Goal: Task Accomplishment & Management: Manage account settings

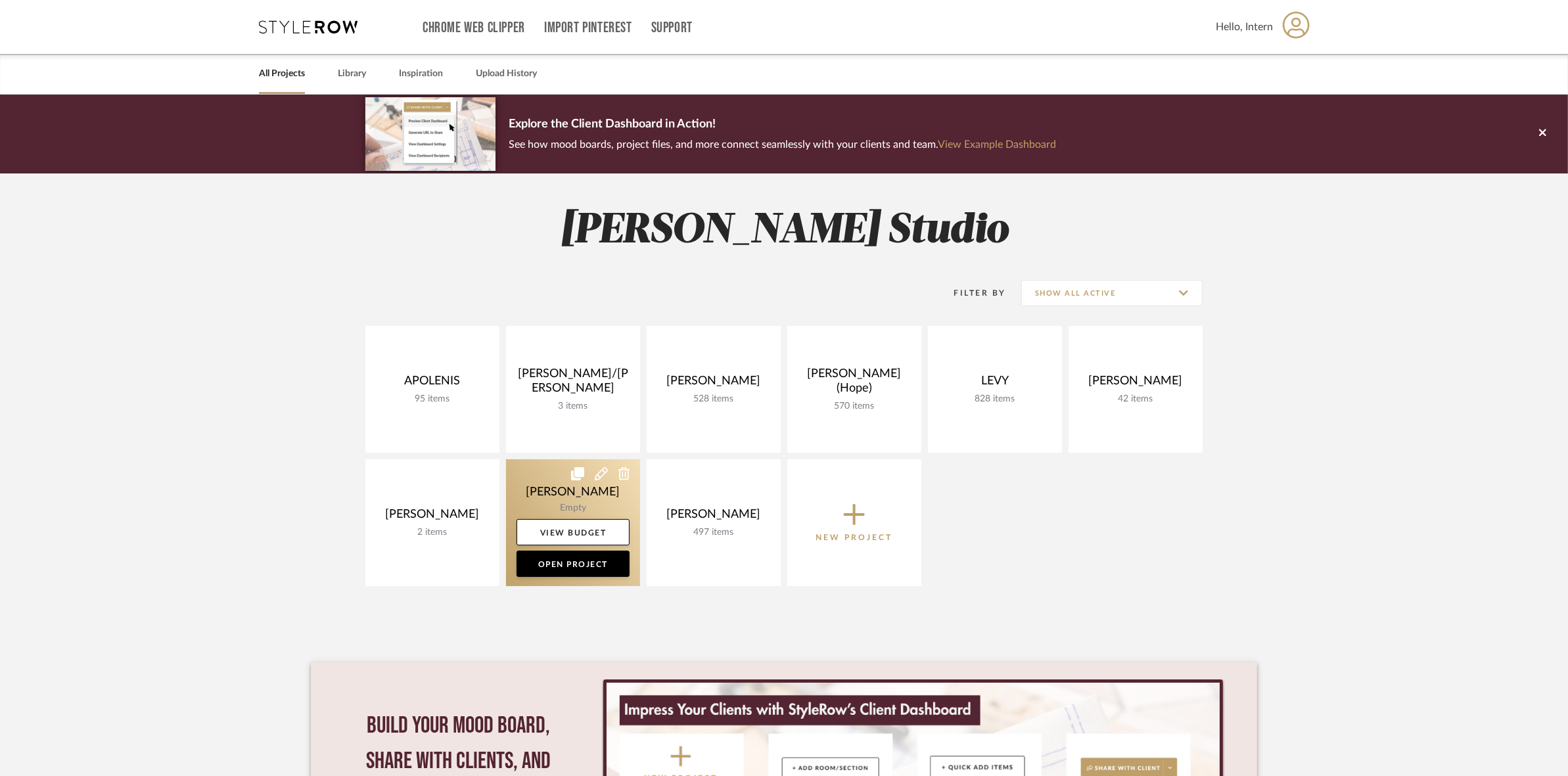
click at [618, 508] on link at bounding box center [572, 523] width 134 height 127
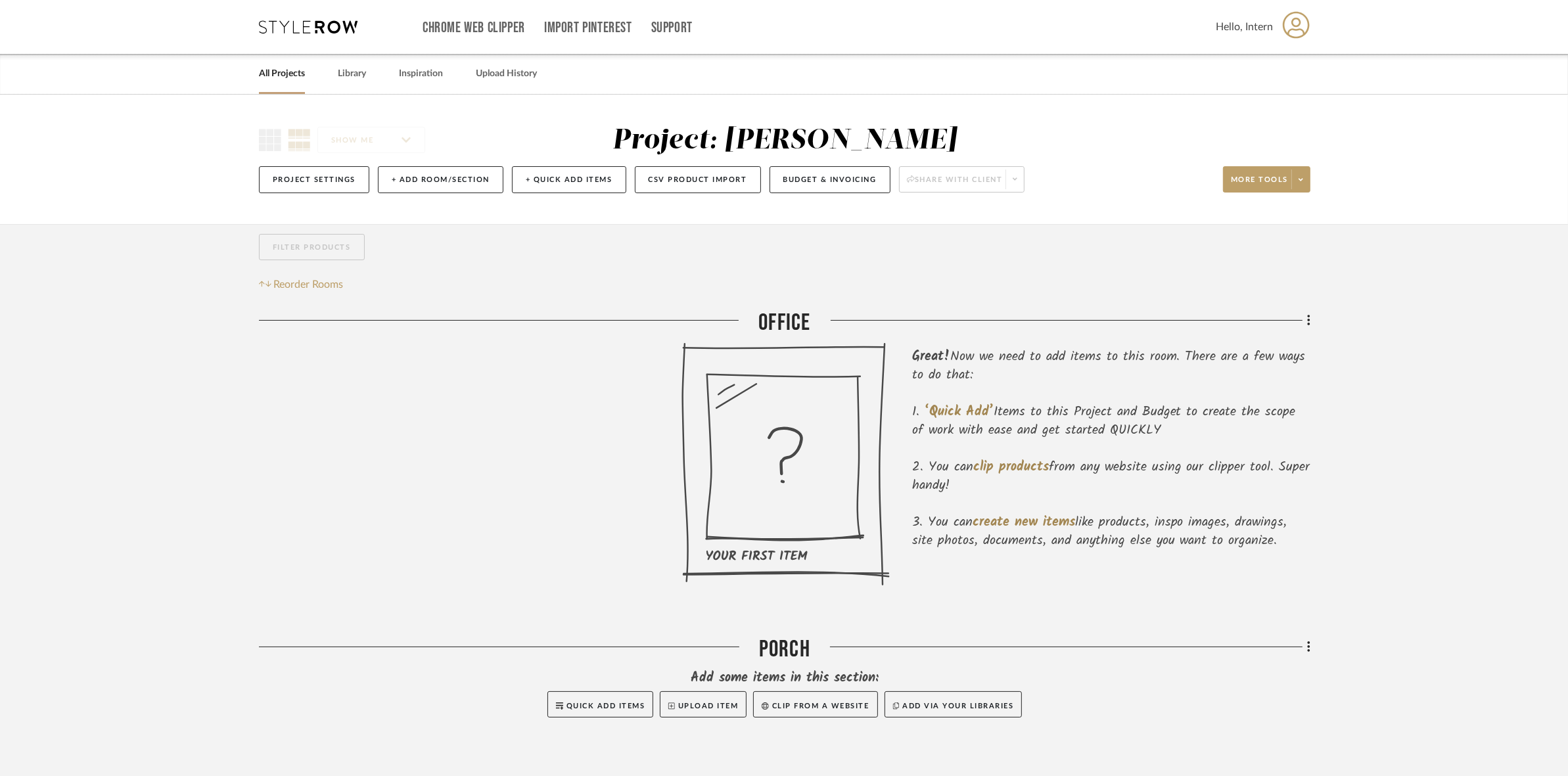
click at [152, 487] on project-details-page "SHOW ME Project: [PERSON_NAME] Project Settings + Add Room/Section + Quick Add …" at bounding box center [784, 436] width 1568 height 682
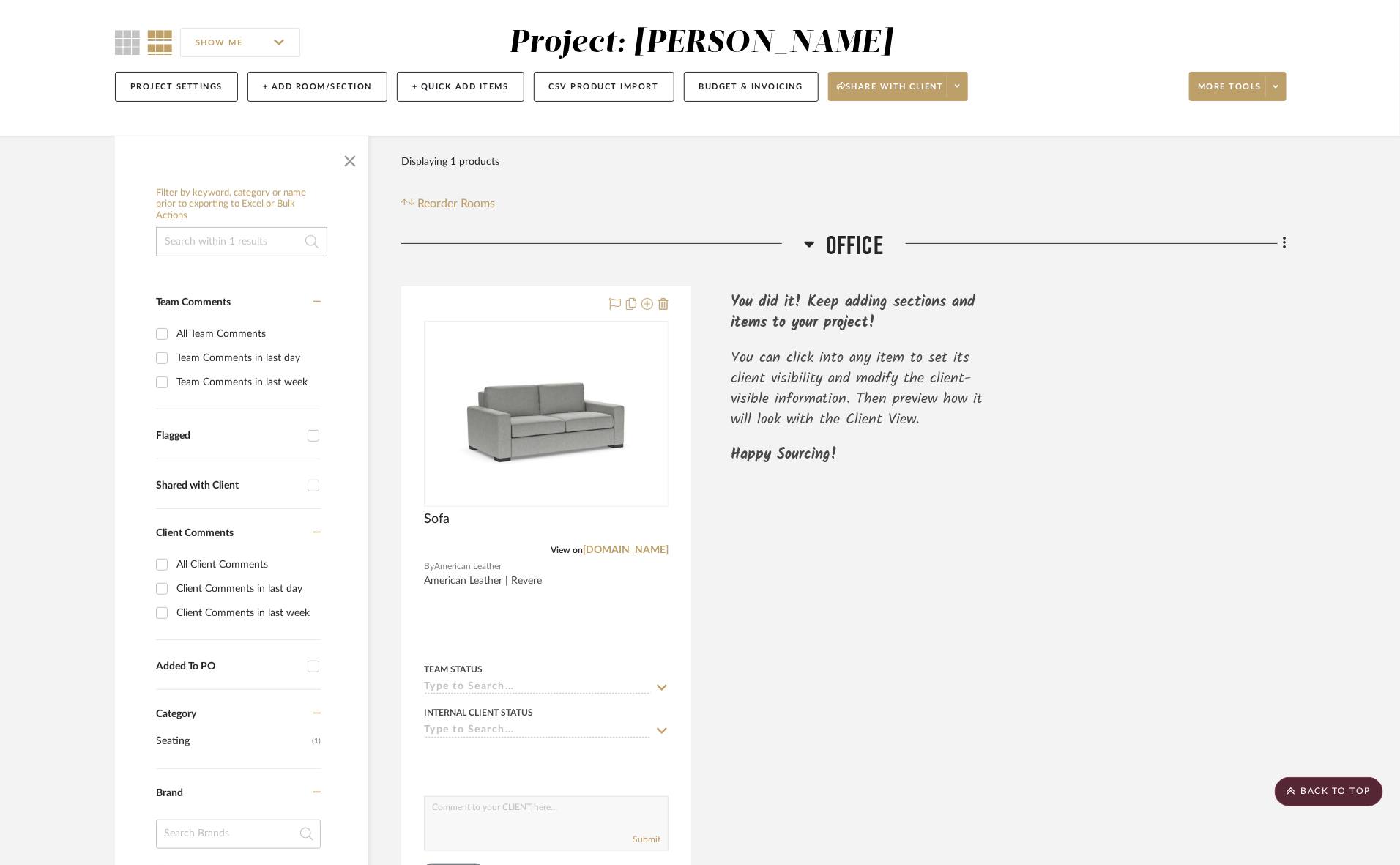
scroll to position [65, 0]
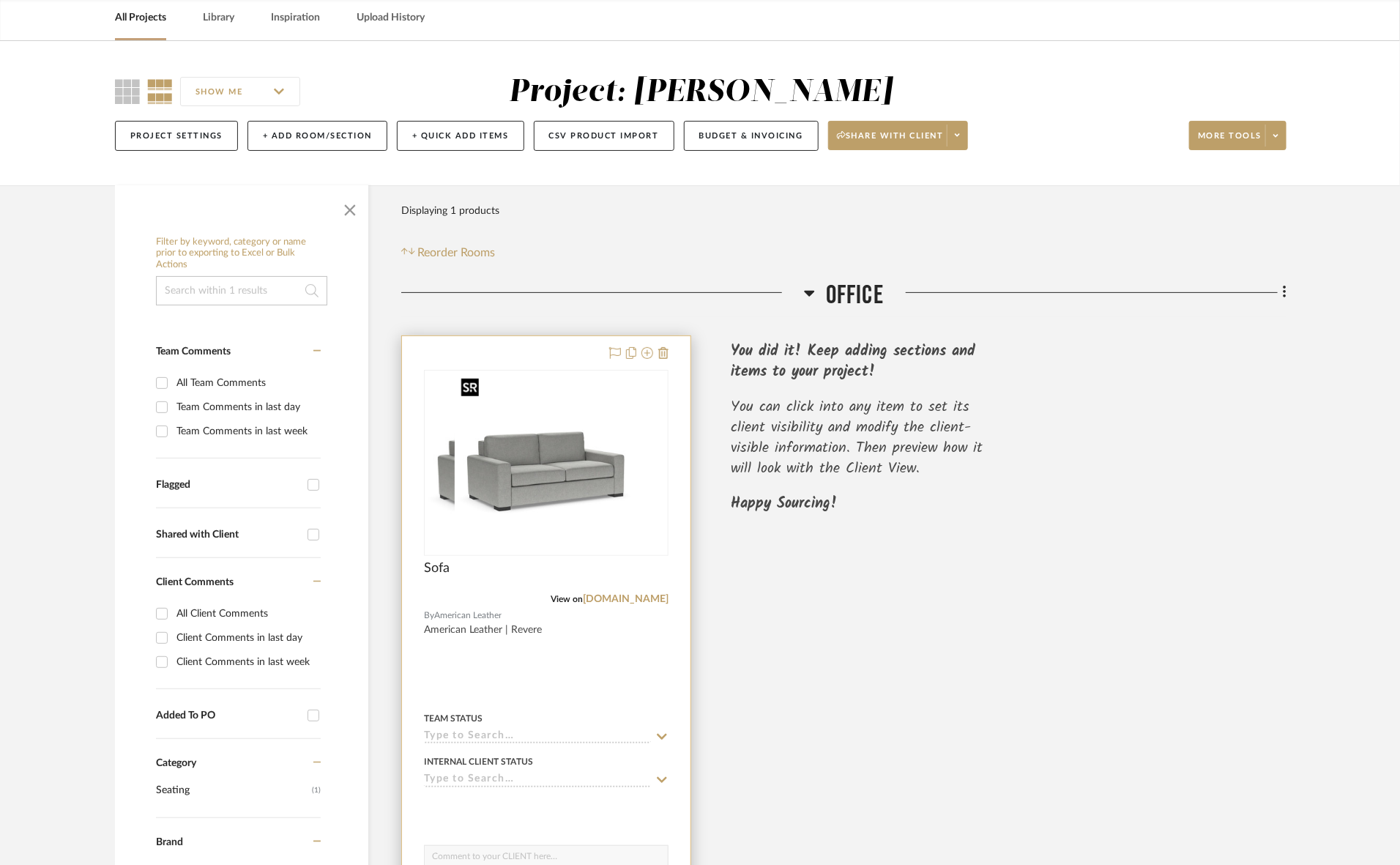
click at [575, 525] on img "0" at bounding box center [516, 462] width 183 height 183
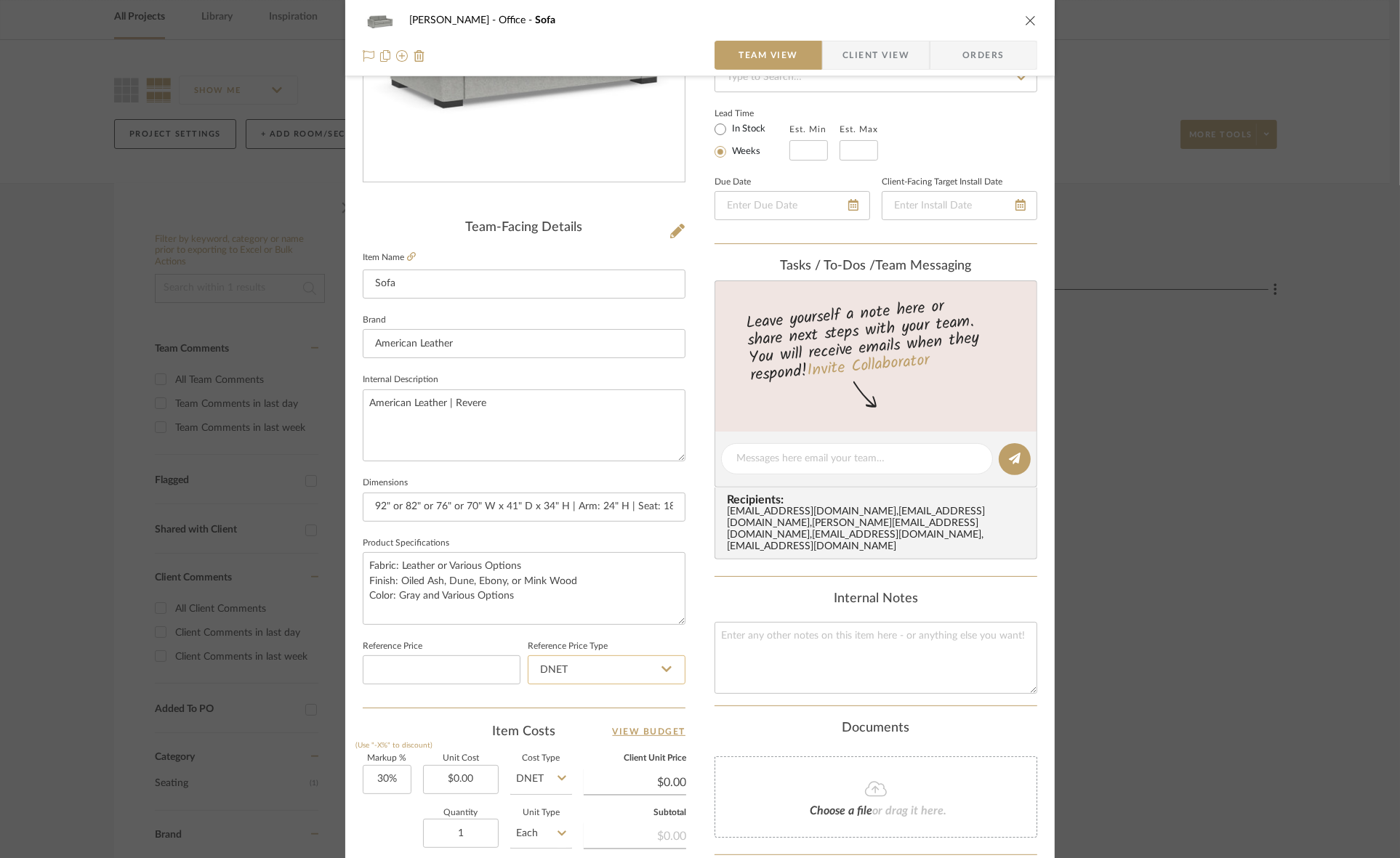
scroll to position [273, 0]
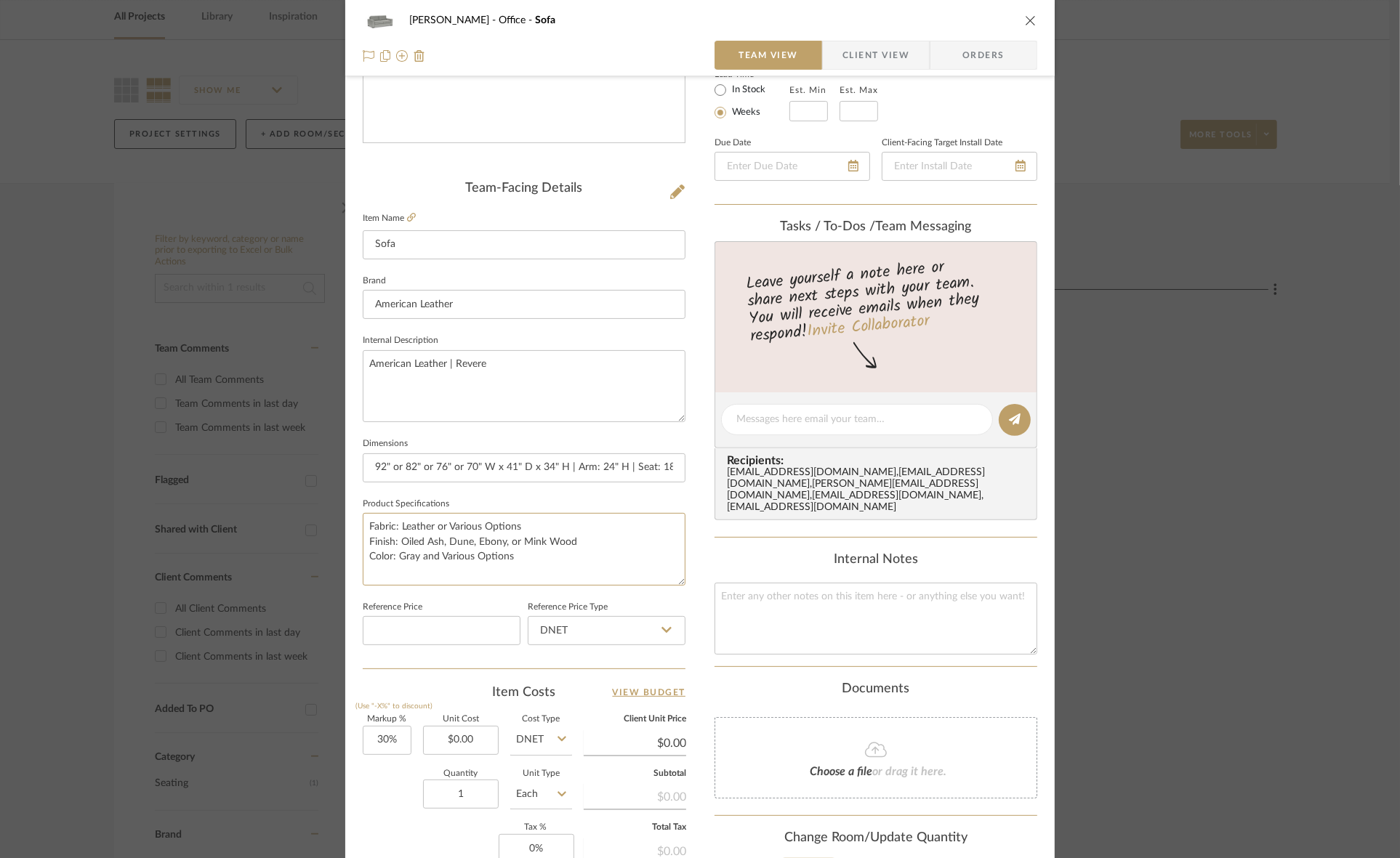
drag, startPoint x: 554, startPoint y: 553, endPoint x: 309, endPoint y: 513, distance: 248.2
click at [309, 513] on mat-dialog-content "OYER Office Sofa Team View Client View Orders Team-Facing Details Item Name Sof…" at bounding box center [700, 409] width 790 height 1342
